Goal: Information Seeking & Learning: Learn about a topic

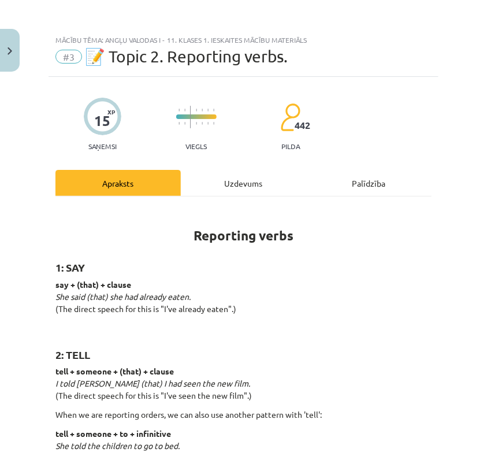
scroll to position [1806, 0]
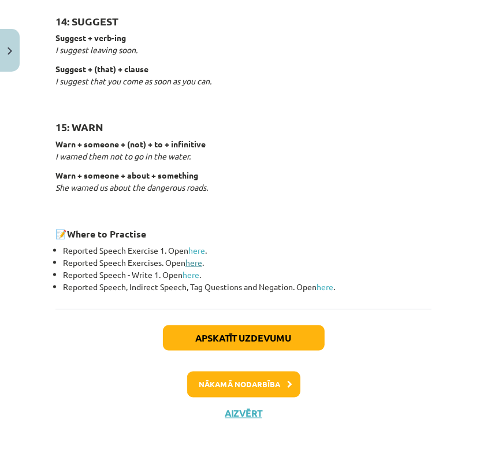
click at [198, 261] on link "here" at bounding box center [194, 262] width 17 height 10
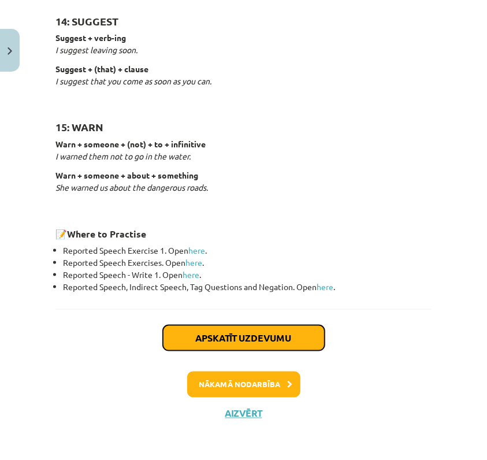
click at [253, 335] on button "Apskatīt uzdevumu" at bounding box center [244, 337] width 162 height 25
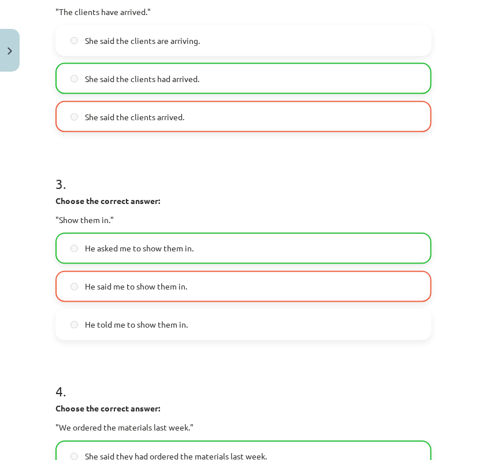
scroll to position [491, 0]
click at [203, 247] on label "He asked me to show them in." at bounding box center [244, 248] width 374 height 29
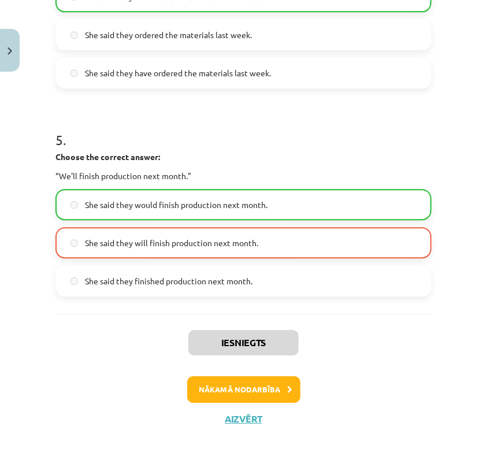
scroll to position [954, 0]
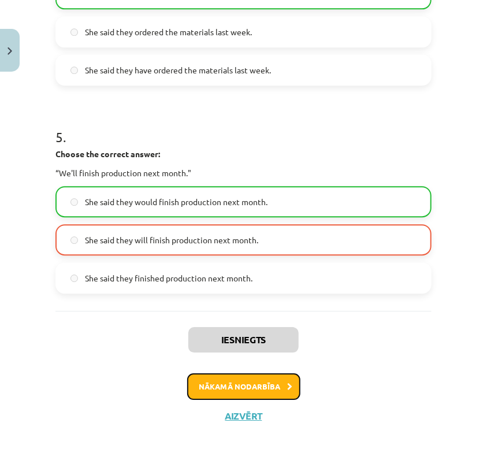
click at [235, 386] on button "Nākamā nodarbība" at bounding box center [243, 386] width 113 height 27
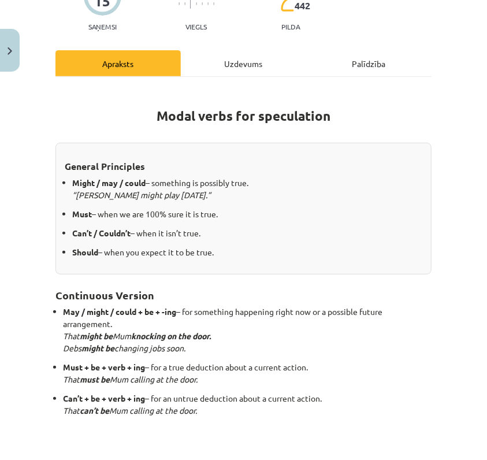
scroll to position [138, 0]
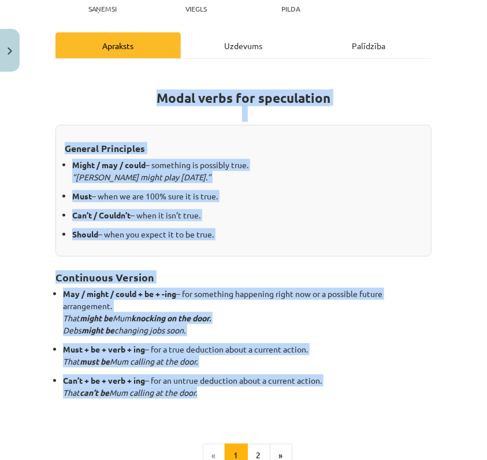
drag, startPoint x: 149, startPoint y: 96, endPoint x: 339, endPoint y: 391, distance: 351.0
click at [339, 391] on div "Modal verbs for speculation General Principles Might / may / could – something …" at bounding box center [243, 243] width 376 height 349
copy div "Modal verbs for speculation General Principles Might / may / could – something …"
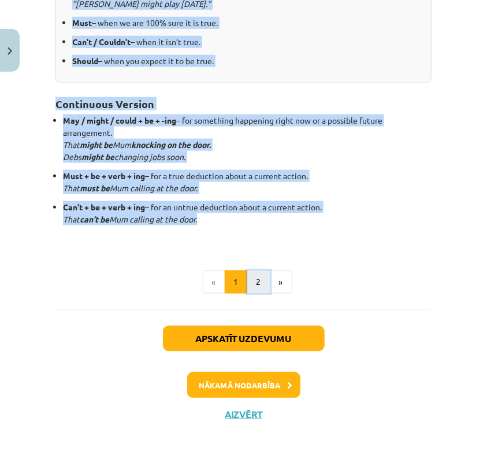
click at [257, 284] on button "2" at bounding box center [258, 281] width 23 height 23
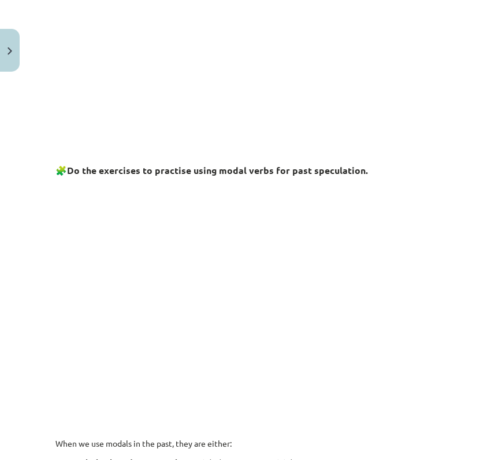
scroll to position [347, 0]
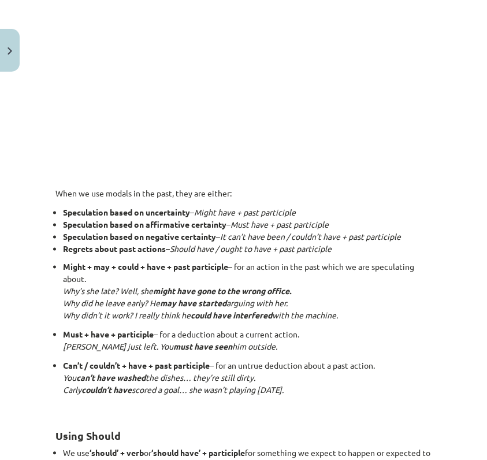
scroll to position [636, 0]
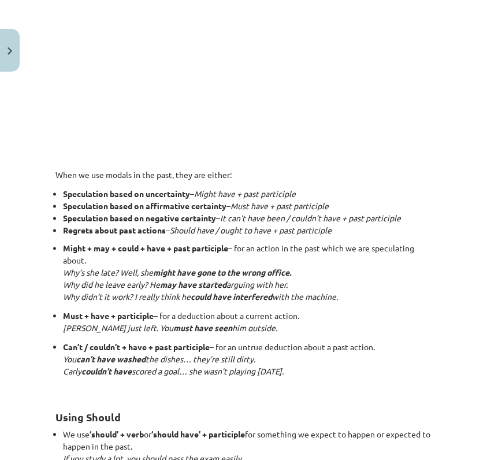
drag, startPoint x: 53, startPoint y: 173, endPoint x: 405, endPoint y: 366, distance: 401.5
click at [405, 366] on div "15 XP Saņemsi Viegls 442 pilda Apraksts Uzdevums Palīdzība Talking About the Pa…" at bounding box center [244, 214] width 390 height 1546
copy div "Lore ip dol sitame co adi elit, sedd eiu tempor: Incididuntu labor et doloremag…"
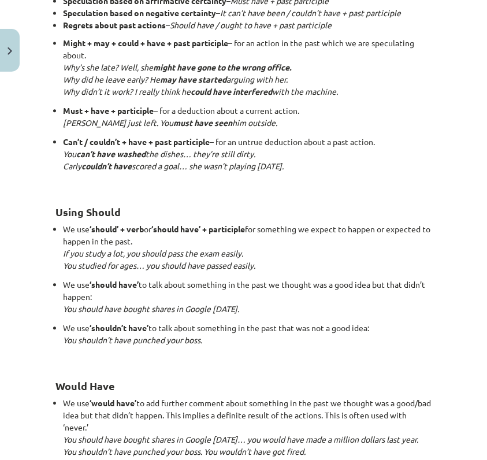
scroll to position [867, 0]
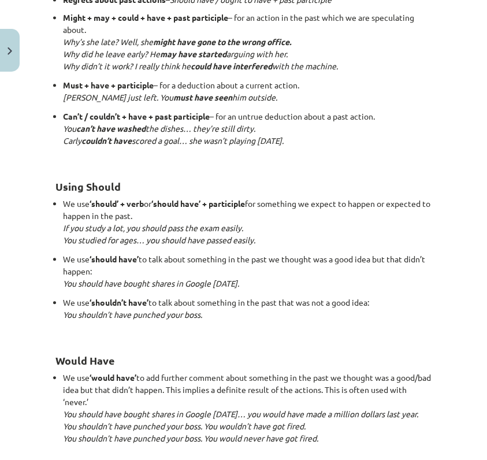
click at [419, 357] on h2 "Would Have" at bounding box center [243, 354] width 376 height 28
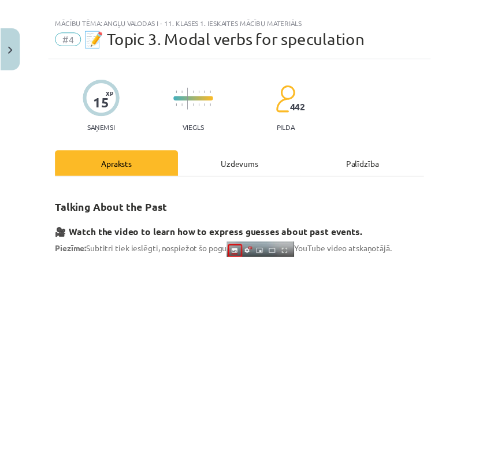
scroll to position [0, 0]
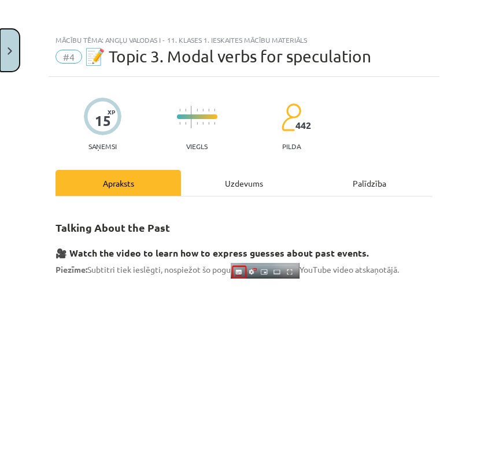
click at [5, 55] on button "Close" at bounding box center [10, 50] width 20 height 43
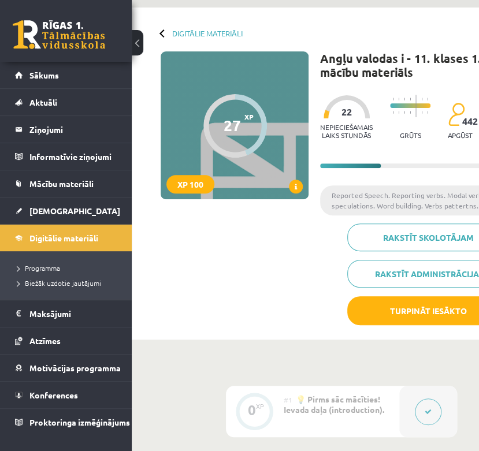
scroll to position [36, 0]
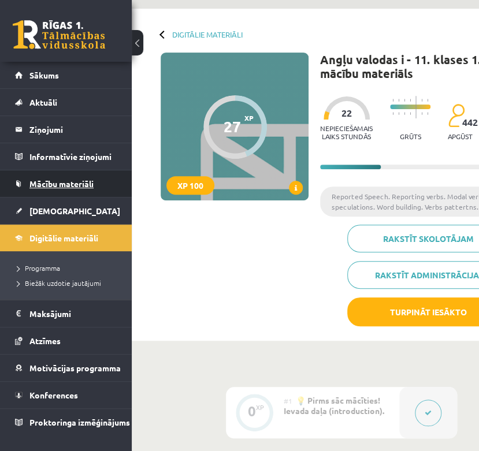
click at [51, 183] on span "Mācību materiāli" at bounding box center [61, 184] width 64 height 10
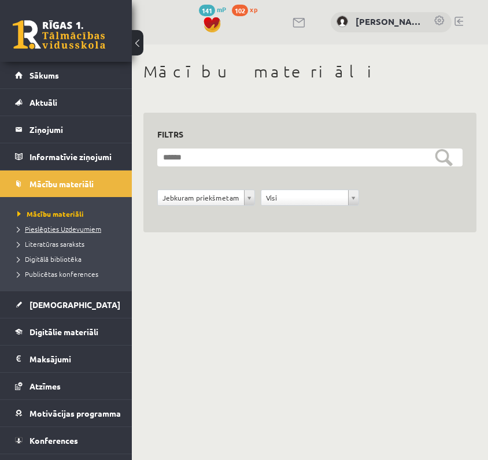
click at [57, 231] on span "Pieslēgties Uzdevumiem" at bounding box center [59, 228] width 84 height 9
click at [62, 231] on span "Pieslēgties Uzdevumiem" at bounding box center [63, 228] width 92 height 9
